Goal: Entertainment & Leisure: Consume media (video, audio)

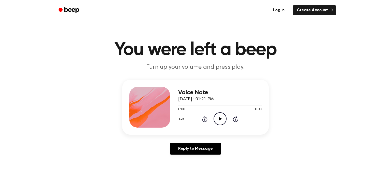
click at [223, 119] on icon "Play Audio" at bounding box center [219, 118] width 13 height 13
click at [225, 118] on icon "Play Audio" at bounding box center [219, 118] width 13 height 13
click at [219, 117] on icon "Play Audio" at bounding box center [219, 118] width 13 height 13
click at [213, 121] on div "1.0x Rewind 5 seconds Play Audio Skip 5 seconds" at bounding box center [219, 118] width 83 height 13
click at [223, 119] on icon "Play Audio" at bounding box center [219, 118] width 13 height 13
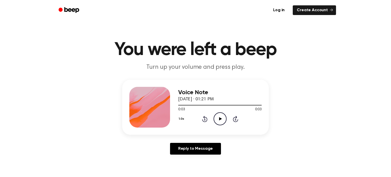
click at [218, 116] on icon "Play Audio" at bounding box center [219, 118] width 13 height 13
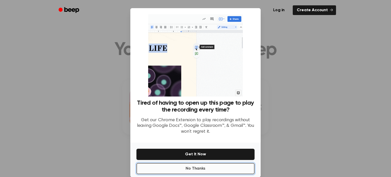
click at [210, 173] on button "No Thanks" at bounding box center [195, 168] width 118 height 11
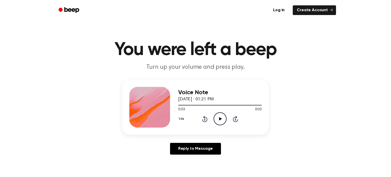
click at [219, 117] on icon "Play Audio" at bounding box center [219, 118] width 13 height 13
click at [224, 120] on icon "Play Audio" at bounding box center [219, 118] width 13 height 13
click at [217, 122] on icon "Pause Audio" at bounding box center [219, 118] width 13 height 13
click at [223, 122] on icon "Play Audio" at bounding box center [219, 118] width 13 height 13
click at [220, 116] on icon "Play Audio" at bounding box center [219, 118] width 13 height 13
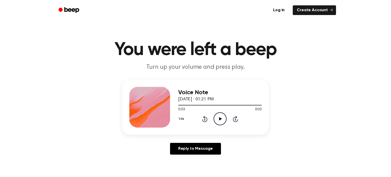
click at [220, 116] on icon "Play Audio" at bounding box center [219, 118] width 13 height 13
click at [220, 116] on icon "Pause Audio" at bounding box center [219, 118] width 13 height 13
click at [220, 116] on icon "Play Audio" at bounding box center [219, 118] width 13 height 13
click at [216, 116] on icon "Play Audio" at bounding box center [219, 118] width 13 height 13
click at [216, 115] on icon "Play Audio" at bounding box center [219, 118] width 13 height 13
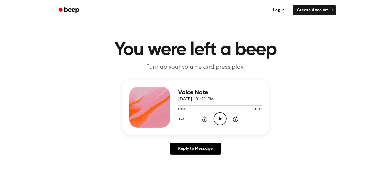
click at [219, 118] on icon at bounding box center [220, 118] width 3 height 3
click at [214, 126] on div "Voice Note September 5, 2025 · 01:20 PM 0:00 0:03 Your browser does not support…" at bounding box center [219, 107] width 83 height 41
click at [218, 121] on icon "Play Audio" at bounding box center [219, 118] width 13 height 13
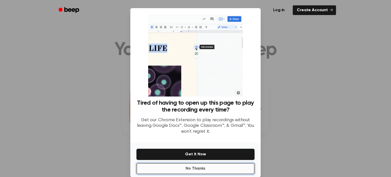
click at [213, 167] on button "No Thanks" at bounding box center [195, 168] width 118 height 11
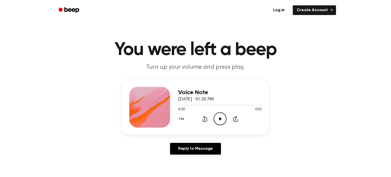
click at [220, 119] on icon at bounding box center [220, 118] width 3 height 3
click at [221, 121] on icon "Play Audio" at bounding box center [219, 118] width 13 height 13
click at [210, 126] on div "Voice Note September 5, 2025 · 01:22 PM 0:00 0:04 Your browser does not support…" at bounding box center [219, 107] width 83 height 41
click at [217, 119] on icon "Play Audio" at bounding box center [219, 118] width 13 height 13
click at [222, 121] on icon "Play Audio" at bounding box center [219, 118] width 13 height 13
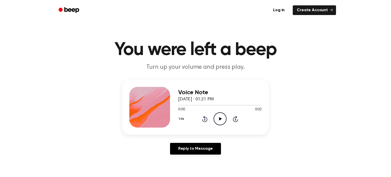
click at [221, 119] on icon at bounding box center [220, 118] width 3 height 3
click at [220, 122] on icon "Play Audio" at bounding box center [219, 118] width 13 height 13
click at [219, 118] on icon "Play Audio" at bounding box center [219, 118] width 13 height 13
click at [218, 115] on icon "Play Audio" at bounding box center [219, 118] width 13 height 13
click at [218, 114] on icon "Play Audio" at bounding box center [219, 118] width 13 height 13
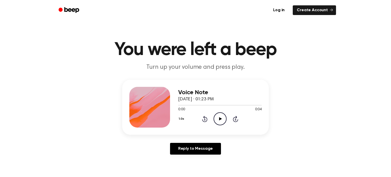
click at [214, 118] on icon "Play Audio" at bounding box center [219, 118] width 13 height 13
click at [220, 117] on icon "Play Audio" at bounding box center [219, 118] width 13 height 13
click at [219, 122] on icon "Play Audio" at bounding box center [219, 118] width 13 height 13
click at [218, 117] on icon "Play Audio" at bounding box center [219, 118] width 13 height 13
click at [222, 118] on icon "Play Audio" at bounding box center [219, 118] width 13 height 13
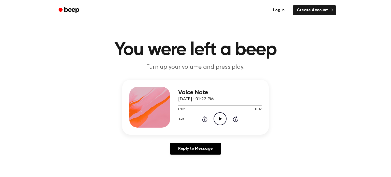
click at [218, 122] on icon "Play Audio" at bounding box center [219, 118] width 13 height 13
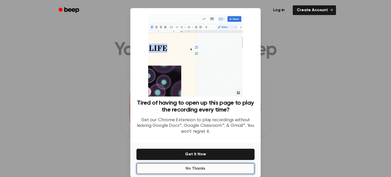
click at [206, 172] on button "No Thanks" at bounding box center [195, 168] width 118 height 11
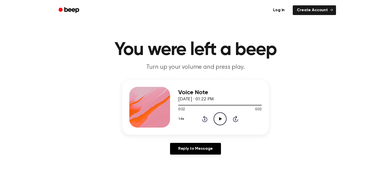
click at [221, 123] on icon "Play Audio" at bounding box center [219, 118] width 13 height 13
click at [221, 117] on icon "Pause Audio" at bounding box center [219, 118] width 13 height 13
click at [226, 118] on circle at bounding box center [220, 118] width 12 height 12
click at [221, 116] on icon "Play Audio" at bounding box center [219, 118] width 13 height 13
click at [225, 115] on circle at bounding box center [220, 118] width 12 height 12
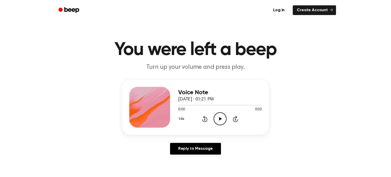
click at [220, 120] on icon "Play Audio" at bounding box center [219, 118] width 13 height 13
